Goal: Check status

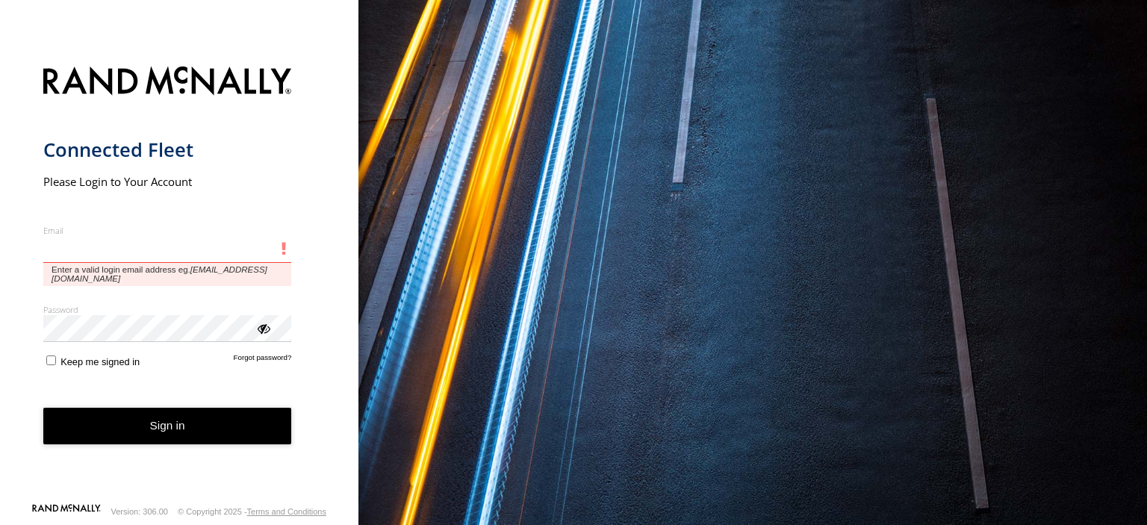
type input "**********"
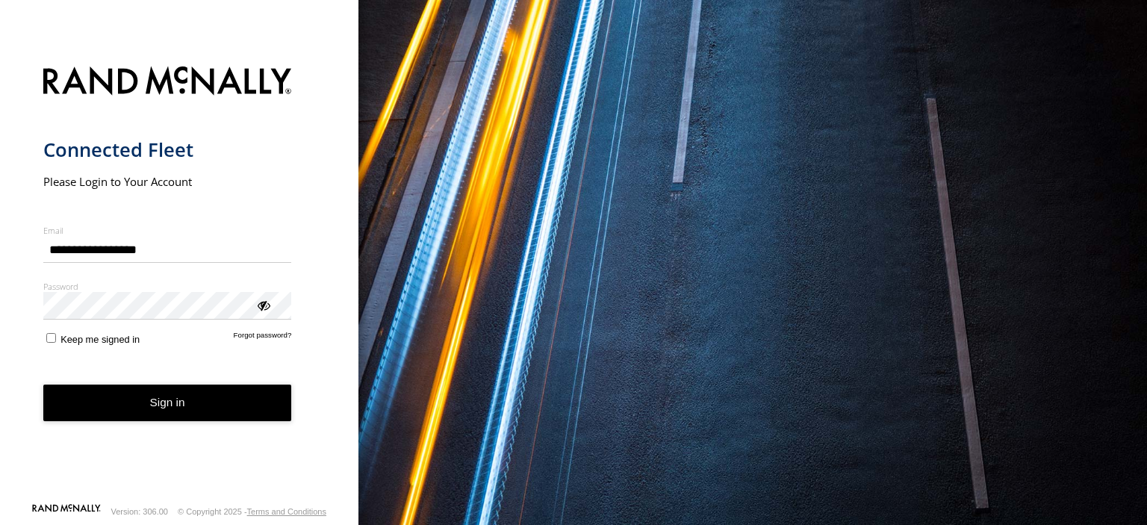
click at [202, 414] on button "Sign in" at bounding box center [167, 403] width 249 height 37
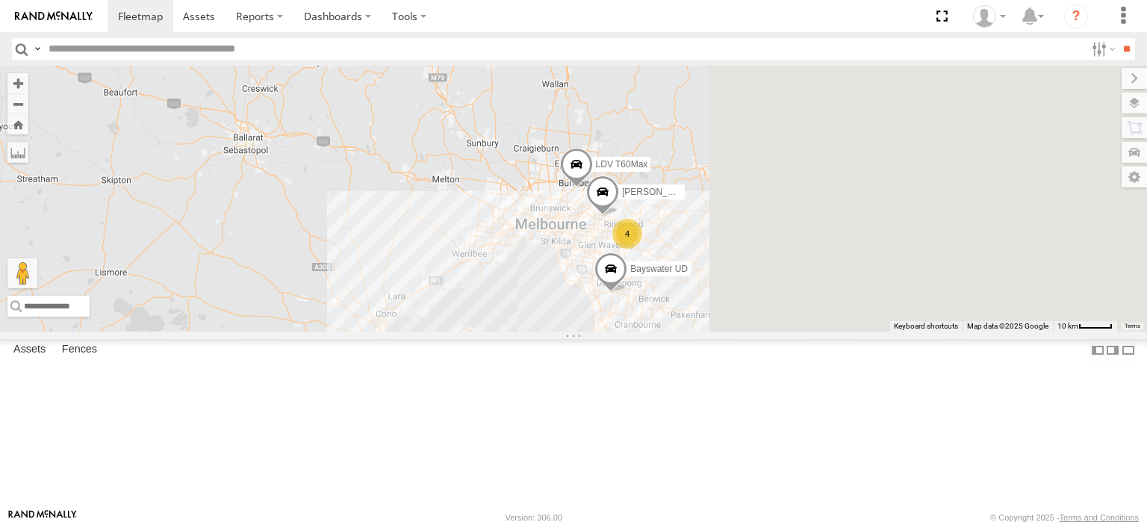
drag, startPoint x: 880, startPoint y: 408, endPoint x: 415, endPoint y: 335, distance: 471.1
click at [415, 332] on div "Bayswater UD LDV T60Max 4 [PERSON_NAME]" at bounding box center [573, 199] width 1147 height 266
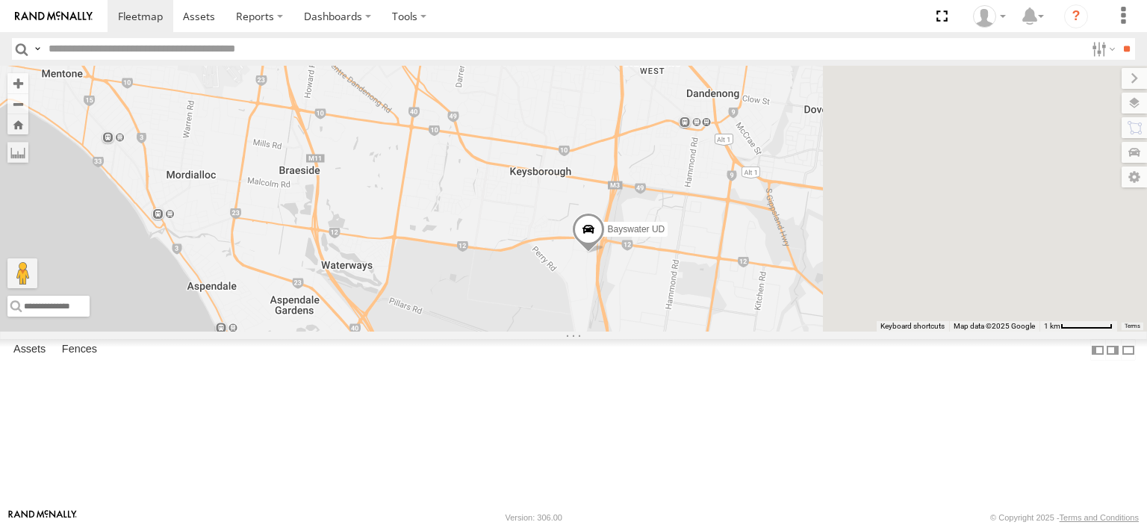
drag, startPoint x: 798, startPoint y: 408, endPoint x: 533, endPoint y: 307, distance: 283.2
click at [529, 306] on div "Bayswater UD LDV T60Max [PERSON_NAME] BMW" at bounding box center [573, 199] width 1147 height 266
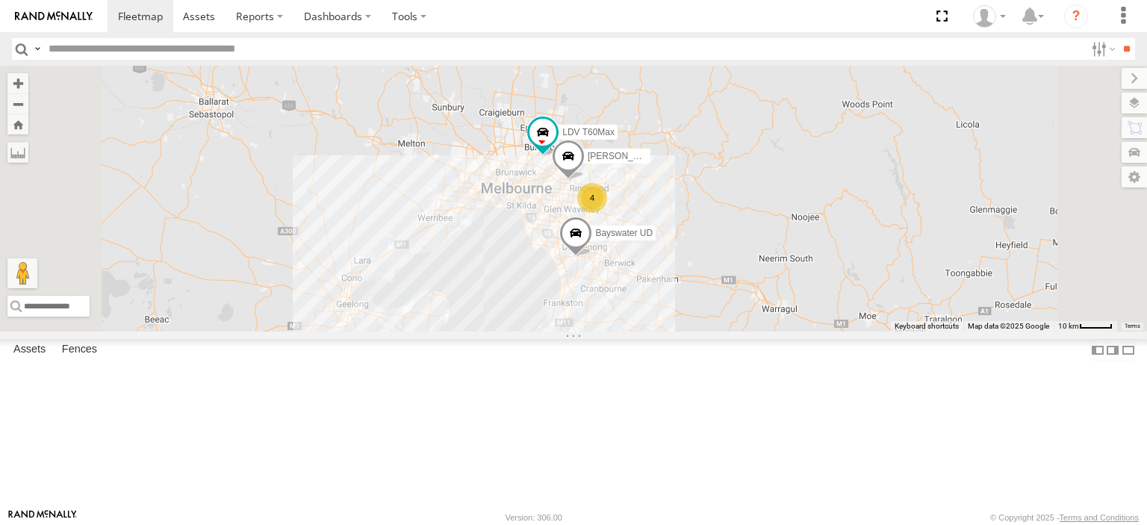
drag, startPoint x: 868, startPoint y: 320, endPoint x: 815, endPoint y: 134, distance: 194.1
click at [815, 134] on div "Bayswater UD LDV T60Max [PERSON_NAME] BMW 4 2" at bounding box center [573, 199] width 1147 height 266
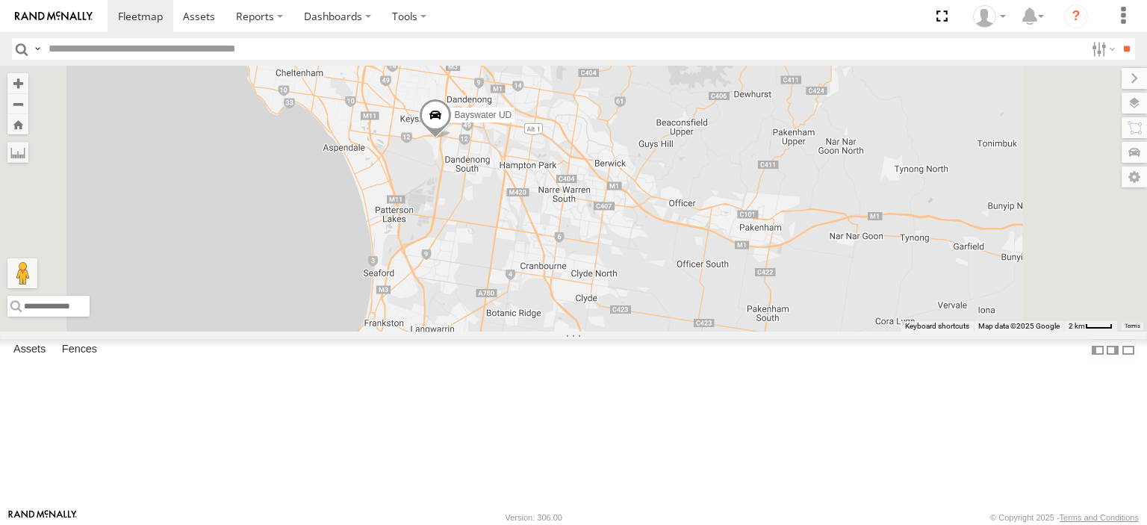
drag, startPoint x: 681, startPoint y: 265, endPoint x: 750, endPoint y: 334, distance: 97.2
click at [750, 332] on div "Bayswater UD LDV T60Max [PERSON_NAME] BMW" at bounding box center [573, 199] width 1147 height 266
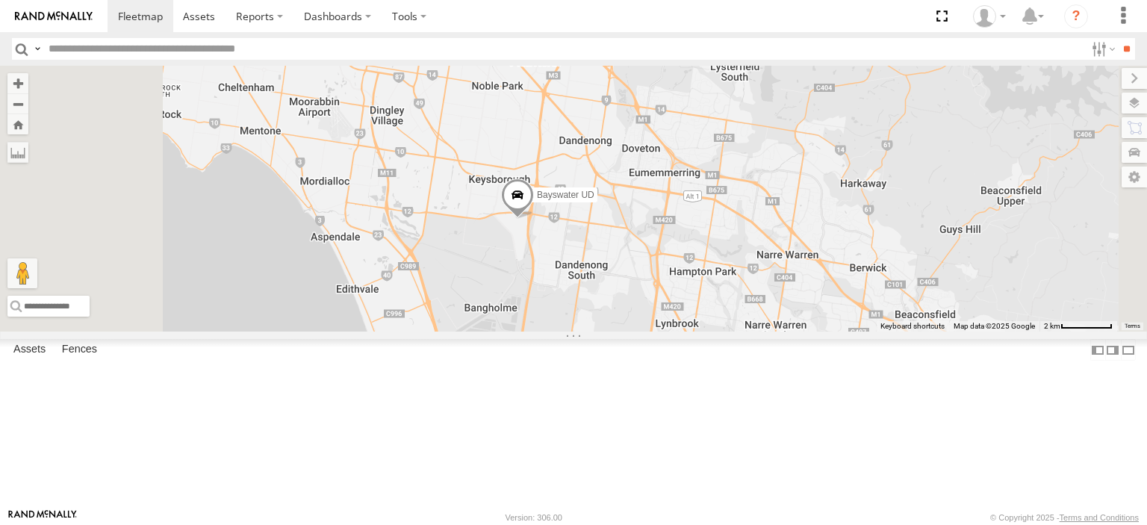
click at [534, 219] on span at bounding box center [517, 198] width 33 height 40
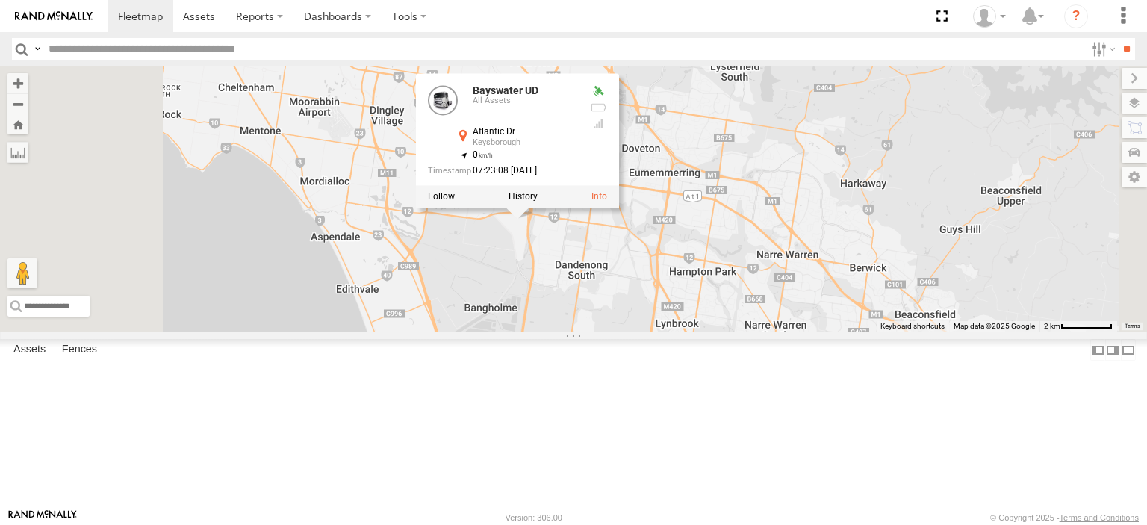
click at [648, 312] on div "Bayswater UD LDV T60Max [PERSON_NAME] UD All Assets Atlantic Dr Keysborough -38…" at bounding box center [573, 199] width 1147 height 266
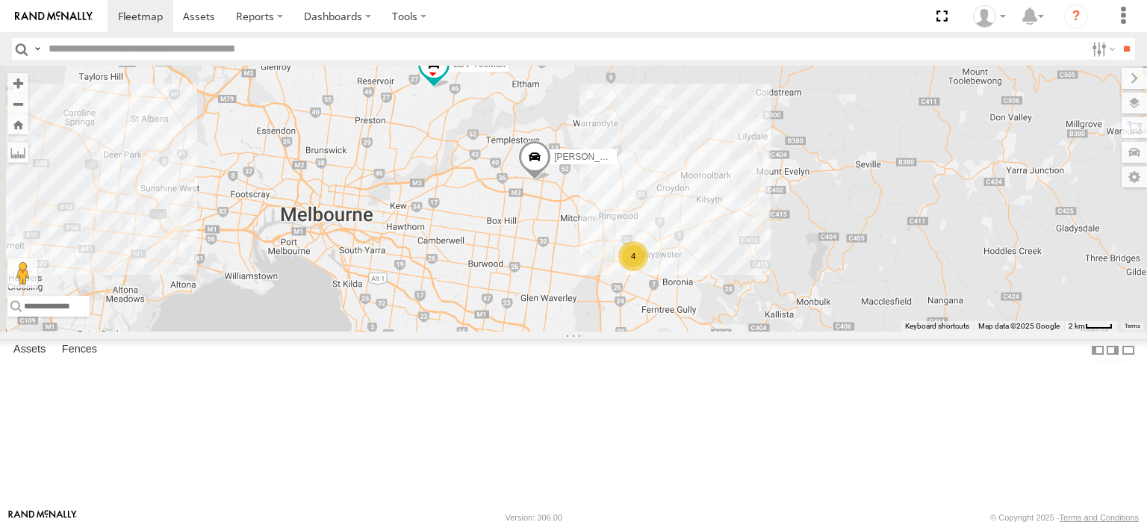
drag, startPoint x: 729, startPoint y: 199, endPoint x: 821, endPoint y: 483, distance: 299.0
click at [821, 332] on div "Bayswater UD LDV T60Max [PERSON_NAME] BMW 4" at bounding box center [573, 199] width 1147 height 266
